Goal: Transaction & Acquisition: Purchase product/service

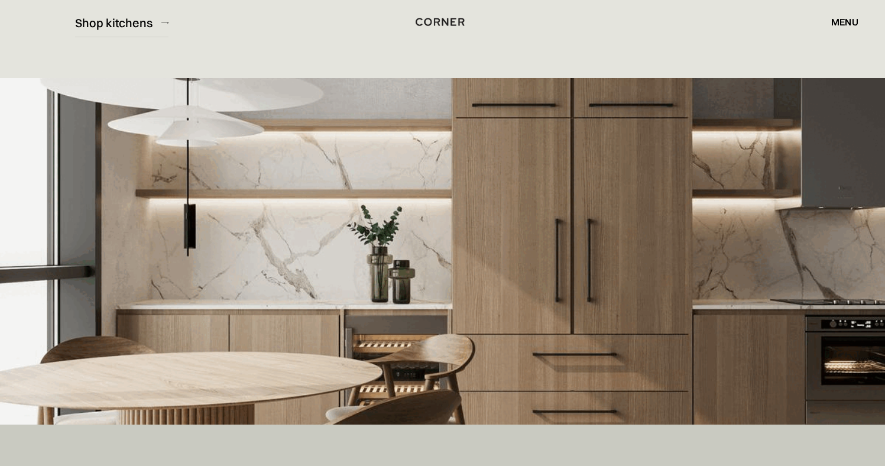
scroll to position [197, 0]
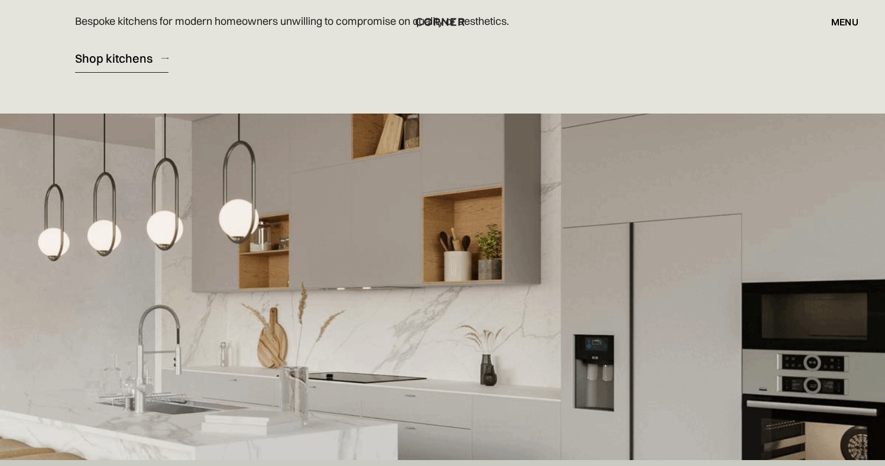
click at [115, 56] on div "Shop kitchens" at bounding box center [113, 58] width 77 height 16
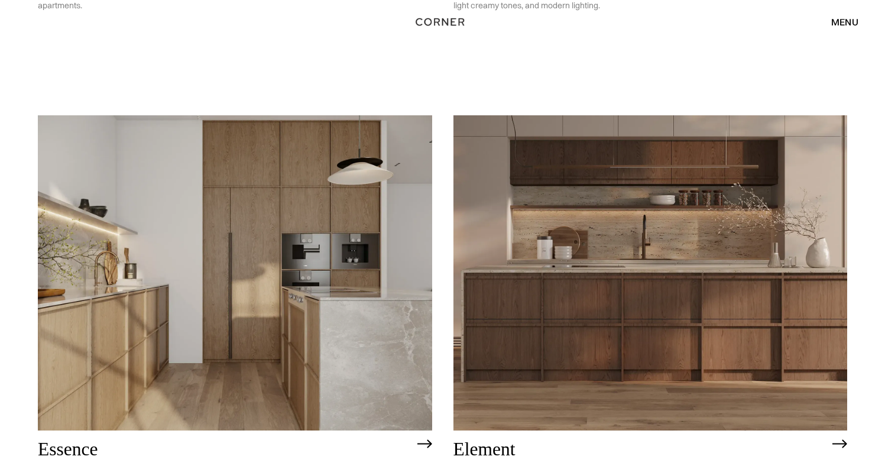
scroll to position [1031, 0]
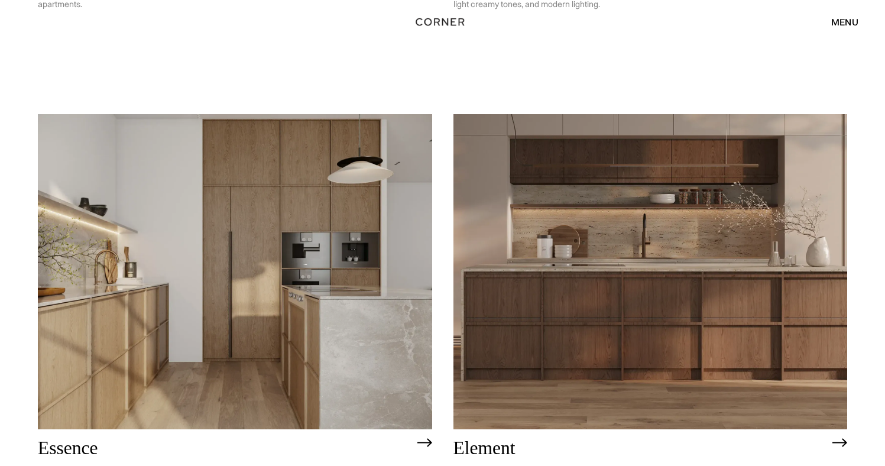
click at [684, 345] on img at bounding box center [651, 271] width 394 height 315
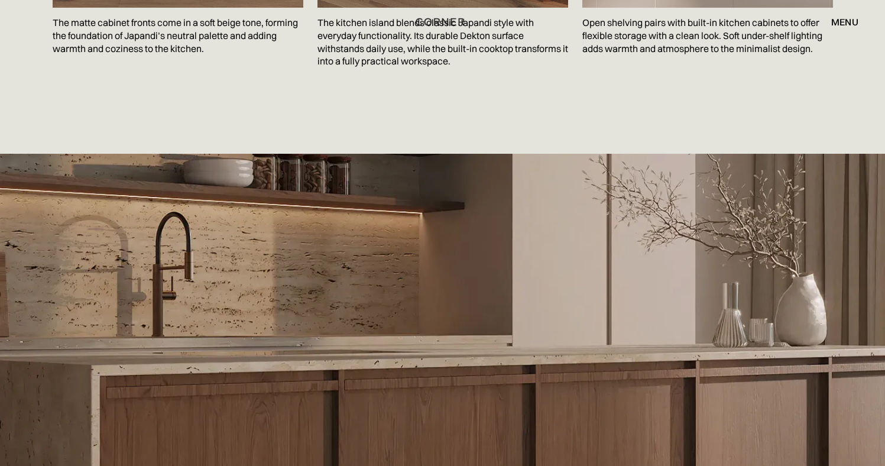
scroll to position [2305, 0]
